Goal: Obtain resource: Obtain resource

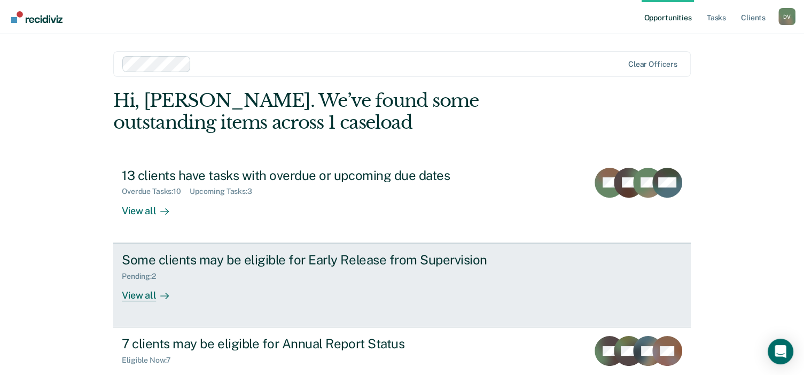
click at [128, 295] on div "View all" at bounding box center [152, 291] width 60 height 21
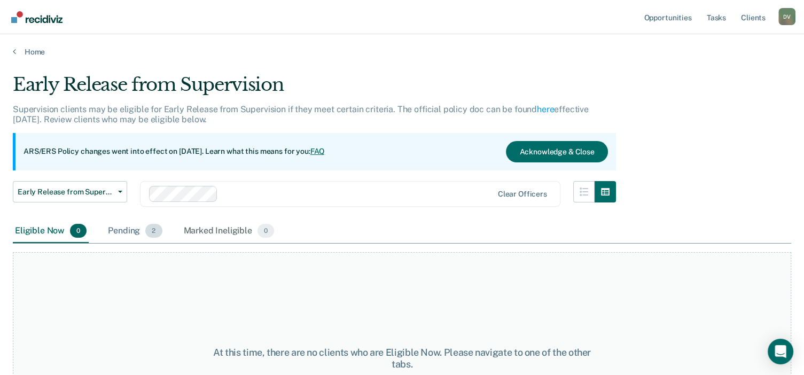
click at [150, 230] on span "2" at bounding box center [153, 231] width 17 height 14
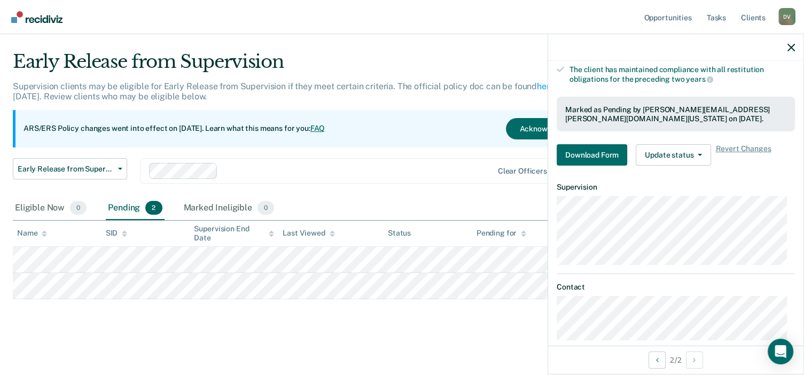
scroll to position [252, 0]
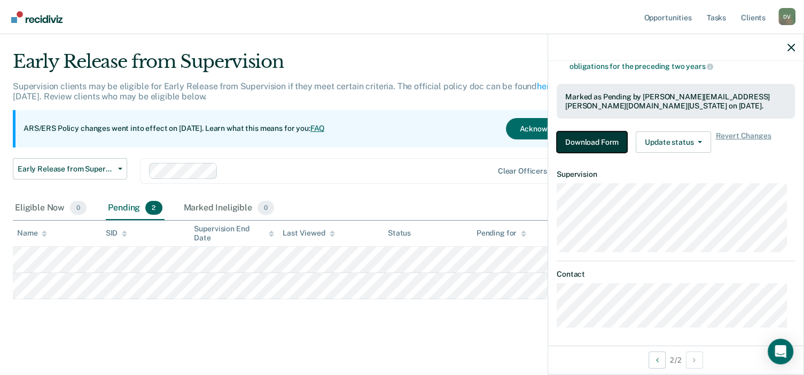
click at [599, 134] on button "Download Form" at bounding box center [592, 141] width 71 height 21
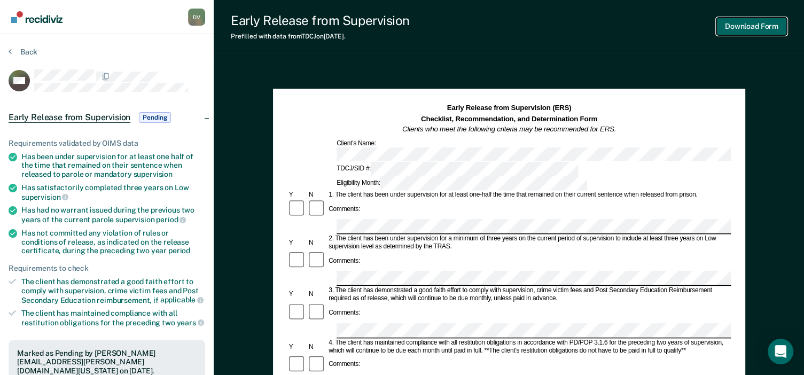
click at [757, 24] on button "Download Form" at bounding box center [752, 27] width 71 height 18
